Goal: Check status: Check status

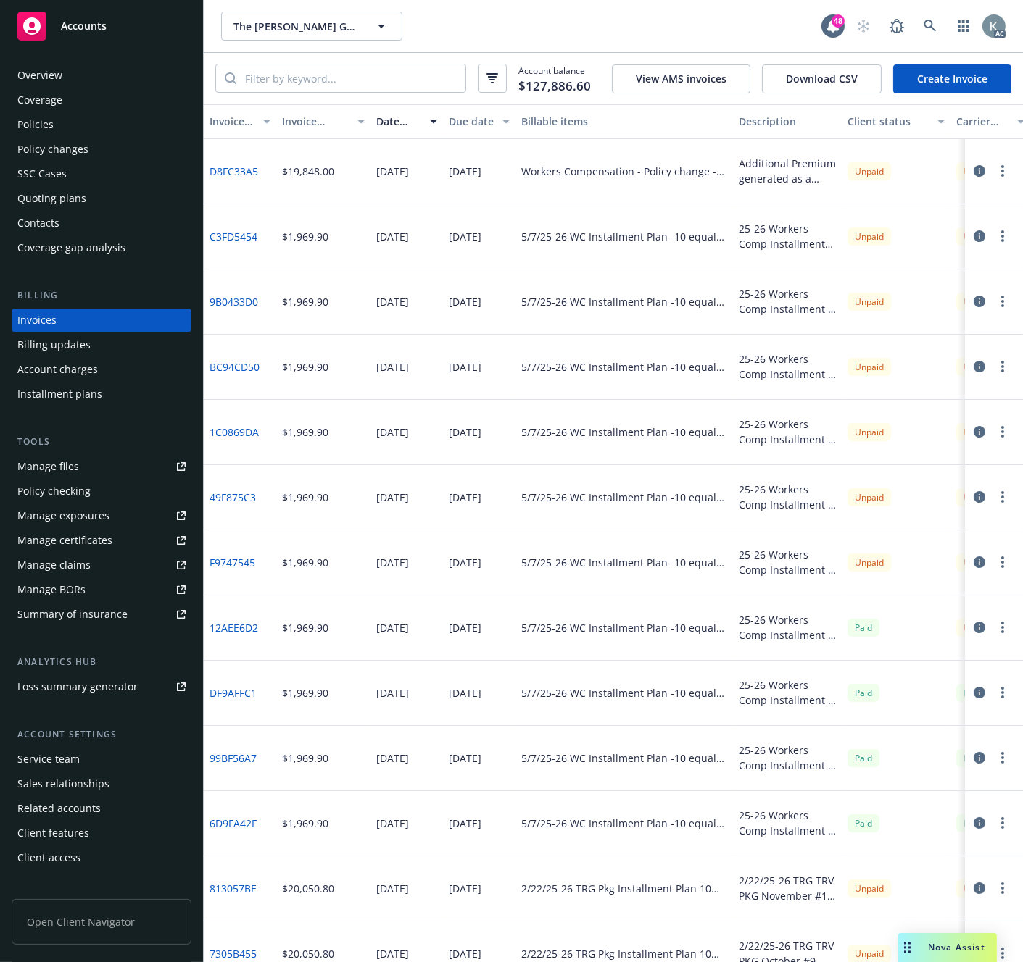
click at [961, 6] on div "The [PERSON_NAME] Group of Companies The [PERSON_NAME] Group of Companies 48 AC" at bounding box center [613, 26] width 819 height 52
click at [490, 31] on div "The [PERSON_NAME] Group of Companies The [PERSON_NAME] Group of Companies" at bounding box center [521, 26] width 600 height 29
click at [335, 928] on div "$20,050.80" at bounding box center [323, 954] width 94 height 65
